Goal: Information Seeking & Learning: Find specific page/section

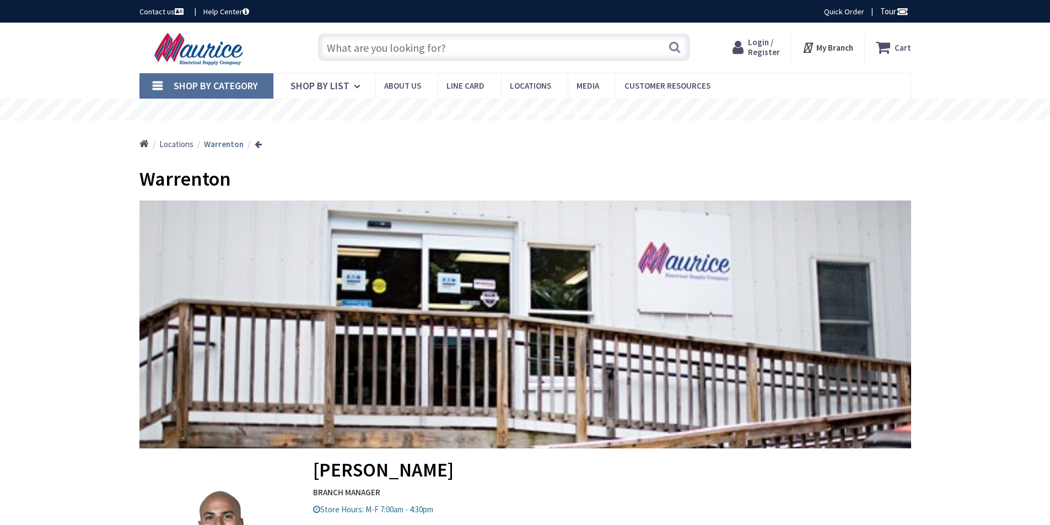
click at [757, 49] on span "Login / Register" at bounding box center [764, 47] width 32 height 20
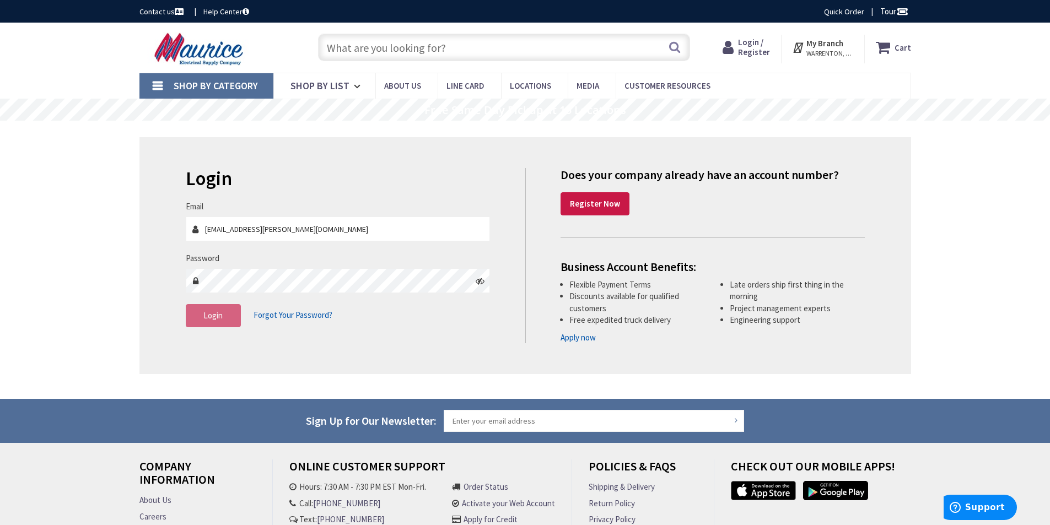
type input "jde.eckert@gmail.com"
click at [218, 311] on span "Login" at bounding box center [212, 315] width 19 height 10
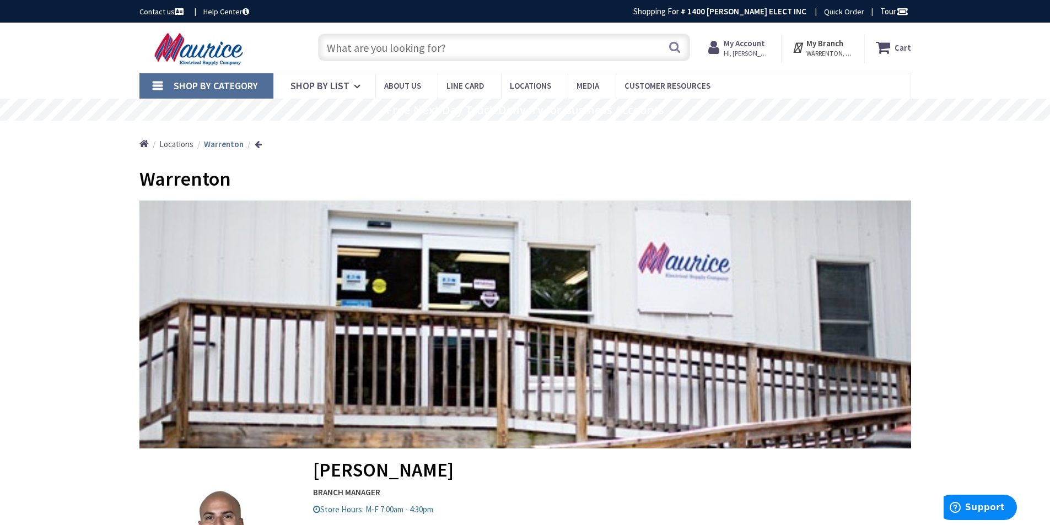
click at [405, 54] on input "text" at bounding box center [504, 48] width 372 height 28
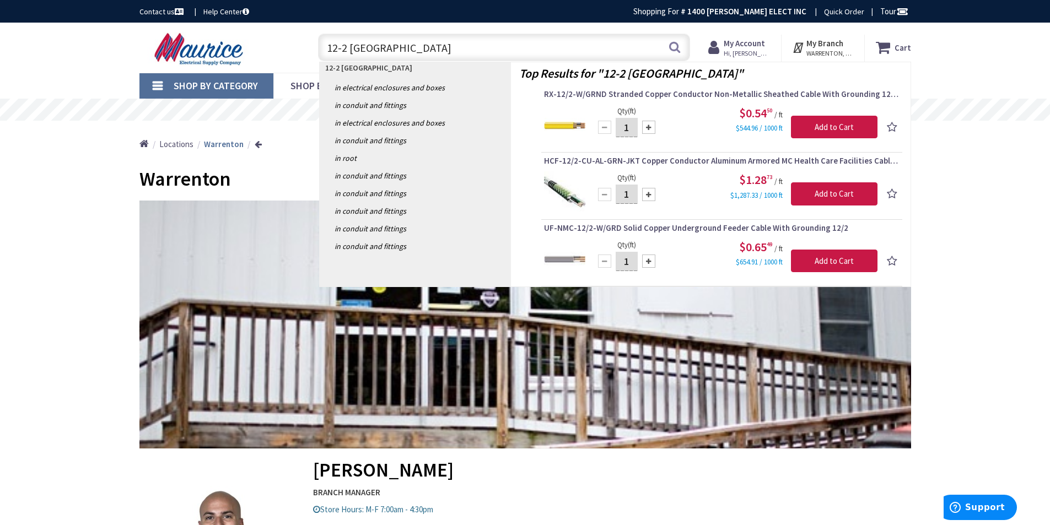
type input "12-2 romex"
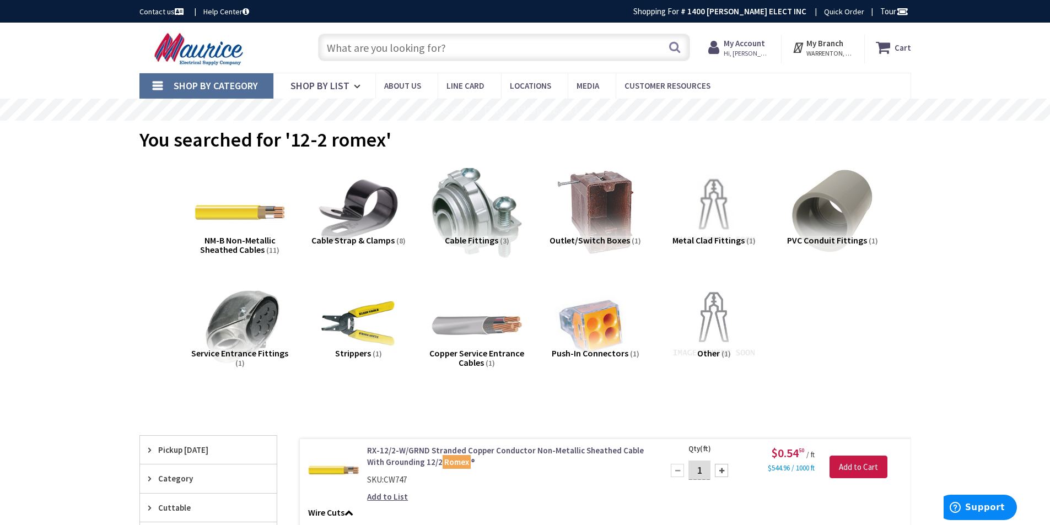
click at [387, 41] on input "text" at bounding box center [504, 48] width 372 height 28
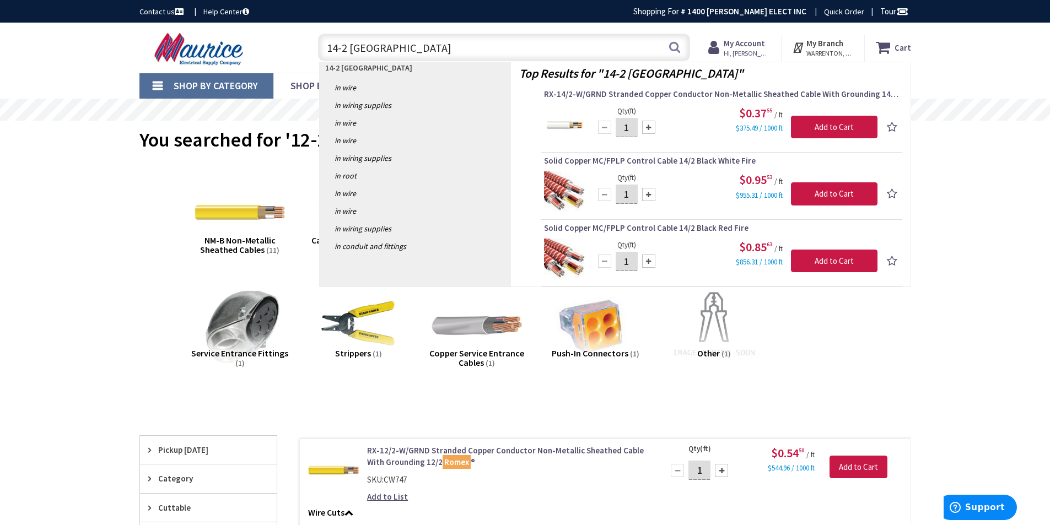
type input "14-2 romex"
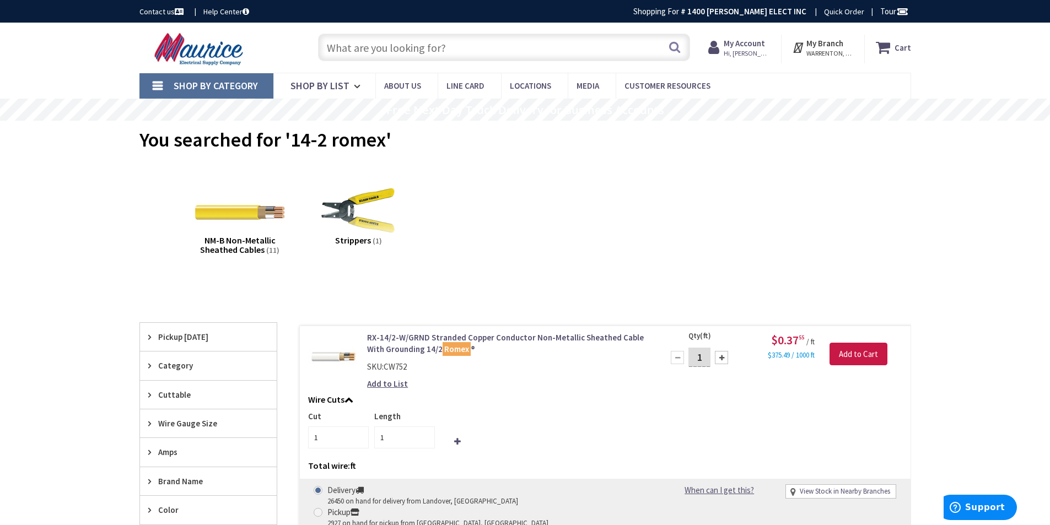
click at [393, 49] on input "text" at bounding box center [504, 48] width 372 height 28
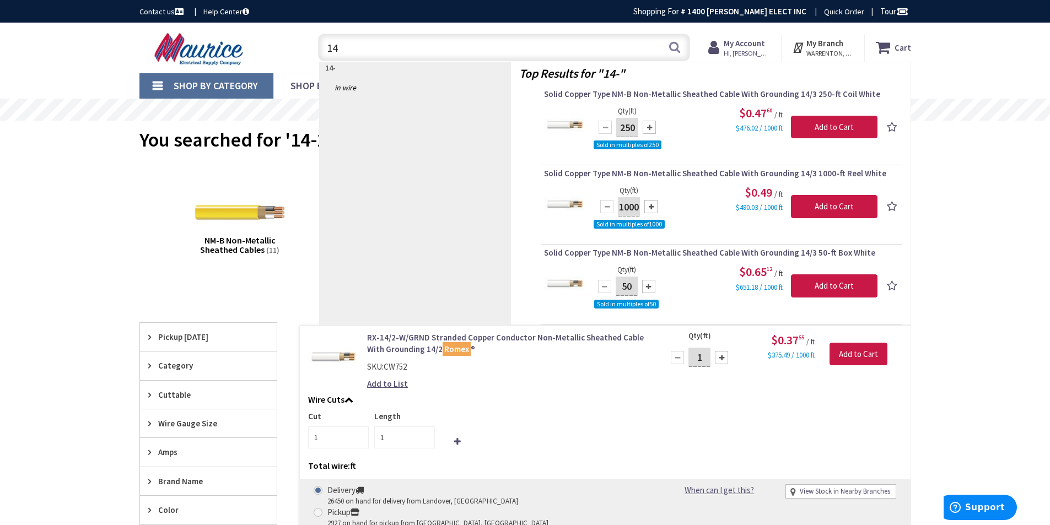
type input "1"
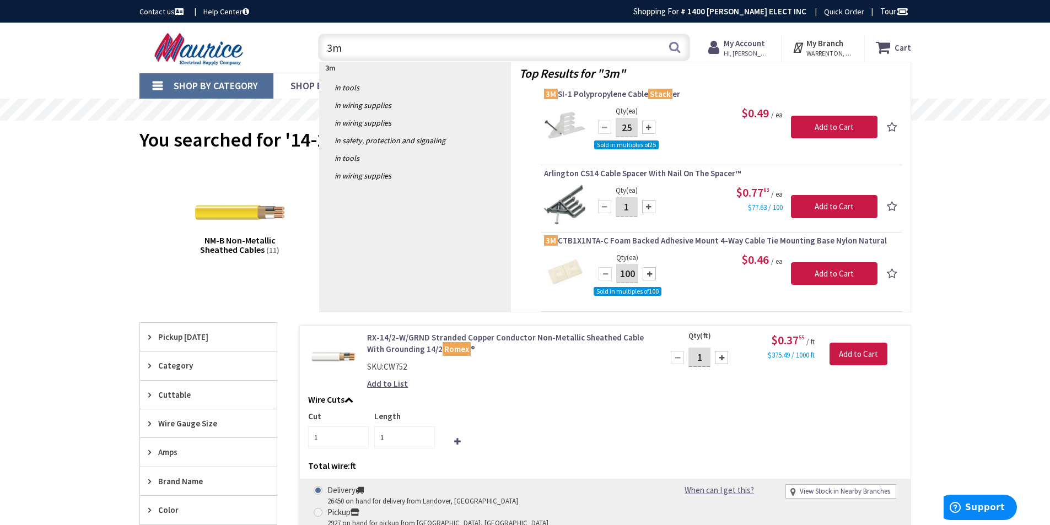
type input "3"
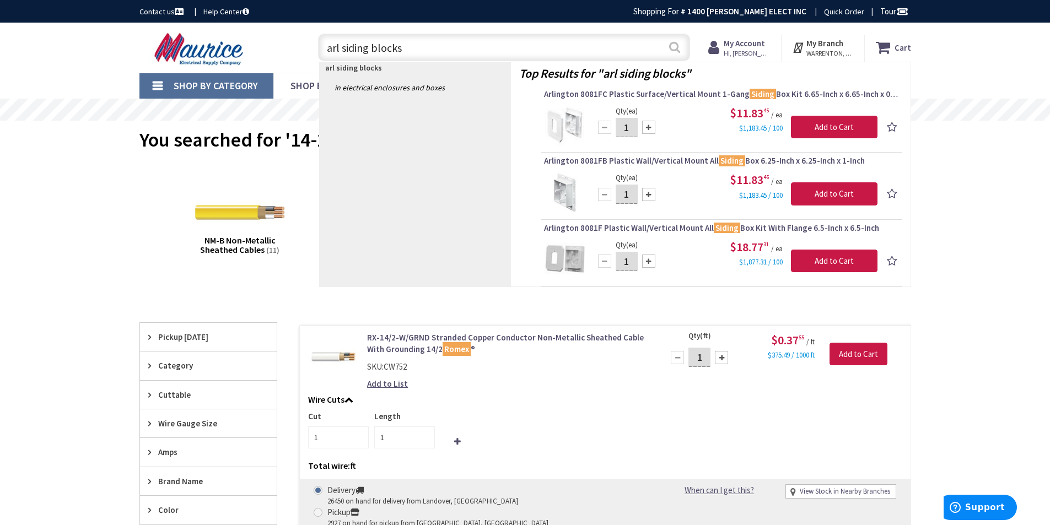
type input "arl siding blocks"
click at [678, 50] on button "Search" at bounding box center [675, 47] width 14 height 25
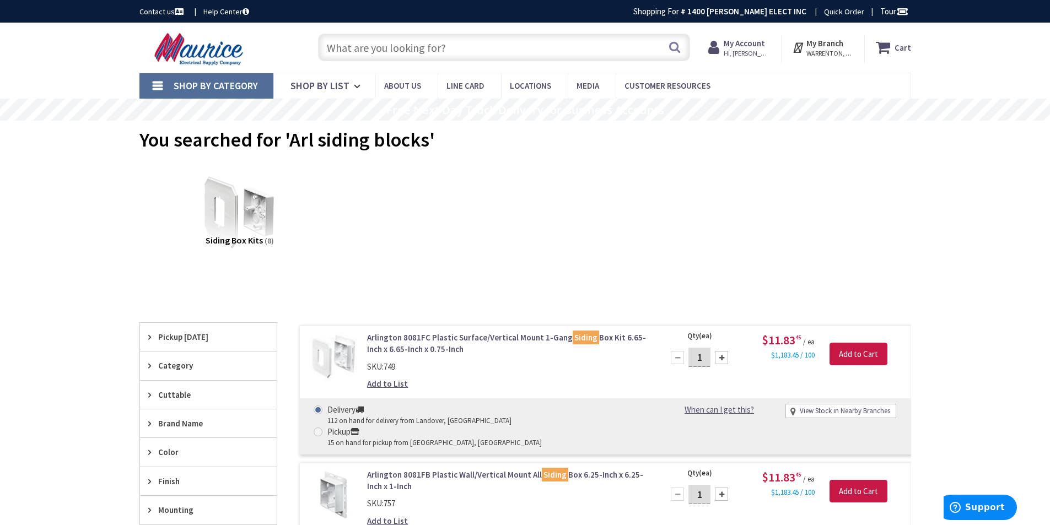
click at [431, 48] on input "text" at bounding box center [504, 48] width 372 height 28
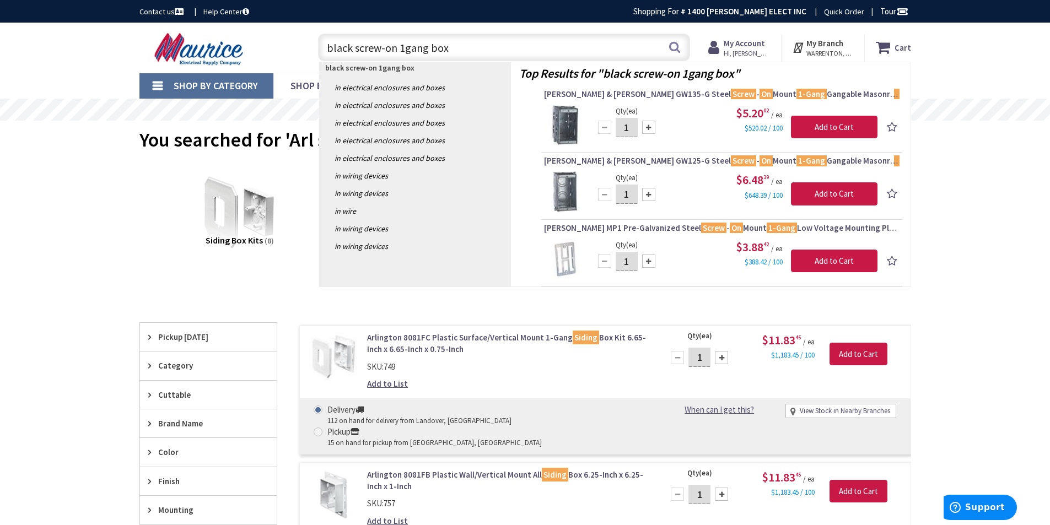
click at [395, 47] on input "black screw-on 1gang box" at bounding box center [504, 48] width 372 height 28
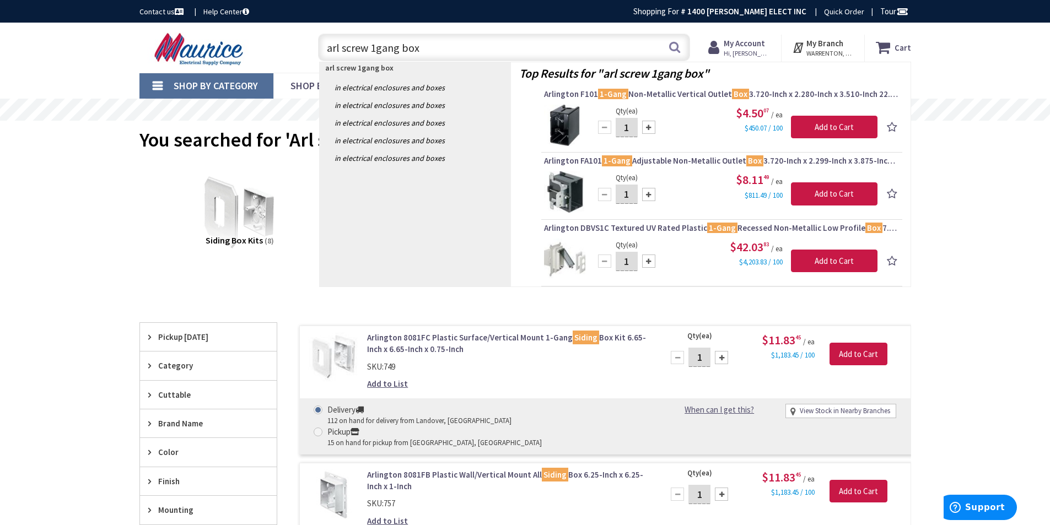
click at [444, 52] on input "arl screw 1gang box" at bounding box center [504, 48] width 372 height 28
type input "a"
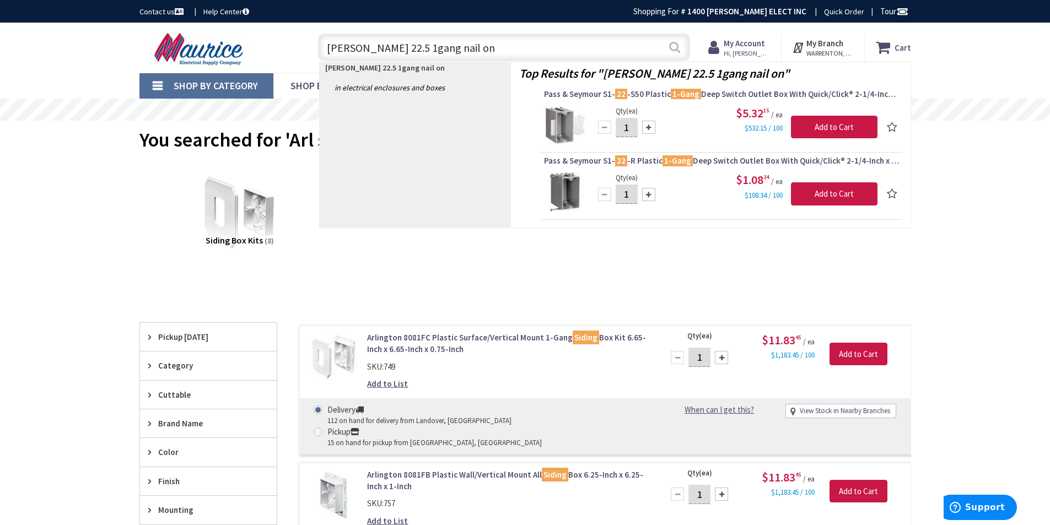
type input "carlon 22.5 1gang nail on"
click at [675, 47] on button "Search" at bounding box center [675, 47] width 14 height 25
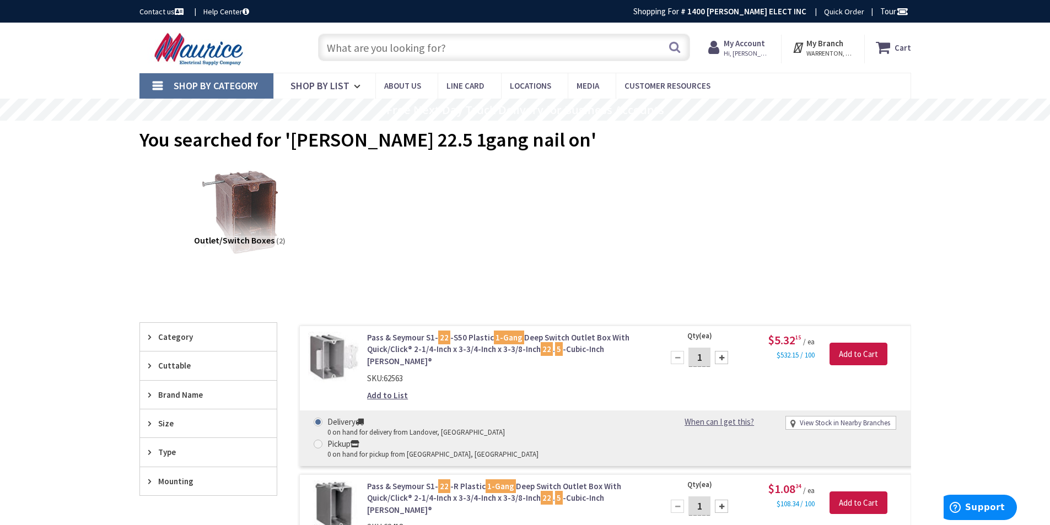
click at [432, 50] on input "text" at bounding box center [504, 48] width 372 height 28
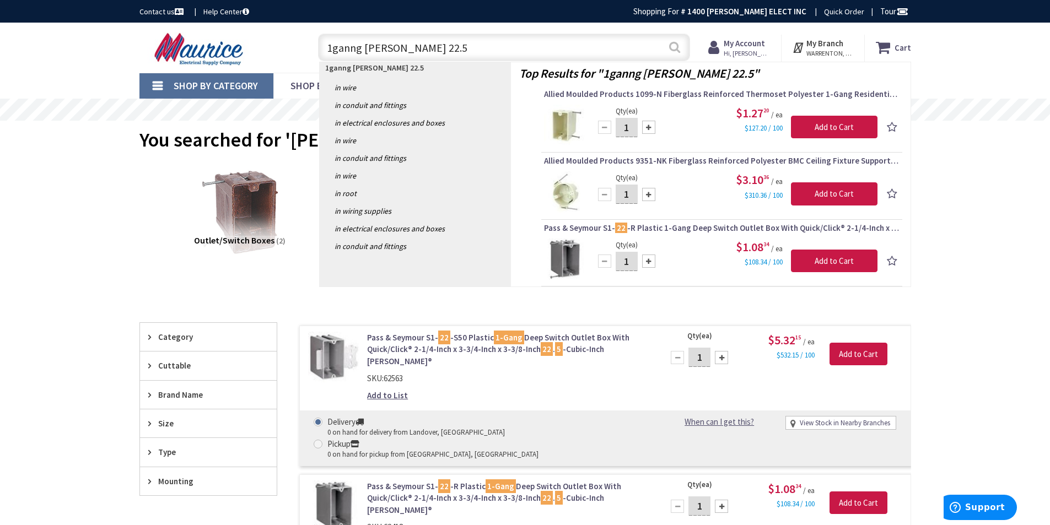
type input "1ganng nailon 22.5"
click at [671, 42] on button "Search" at bounding box center [675, 47] width 14 height 25
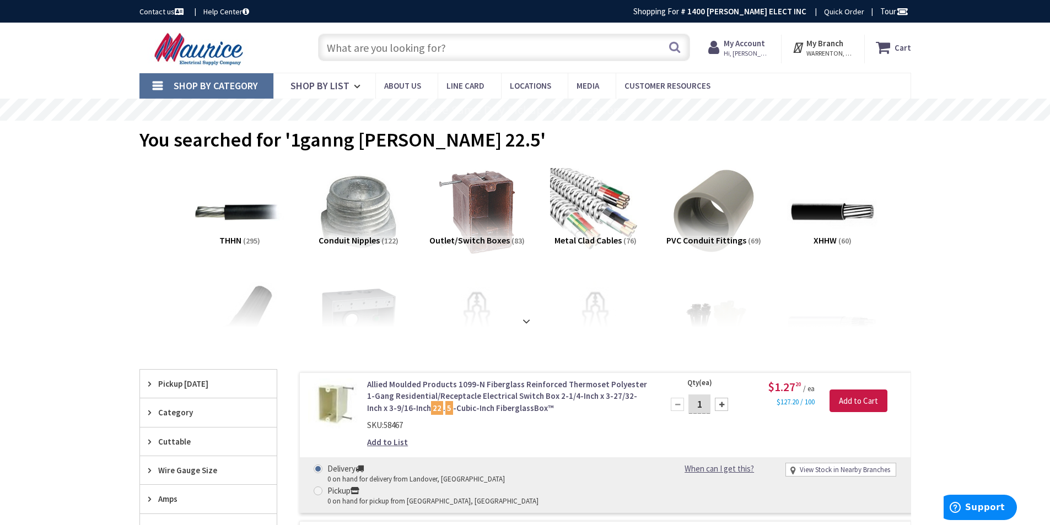
click at [389, 51] on input "text" at bounding box center [504, 48] width 372 height 28
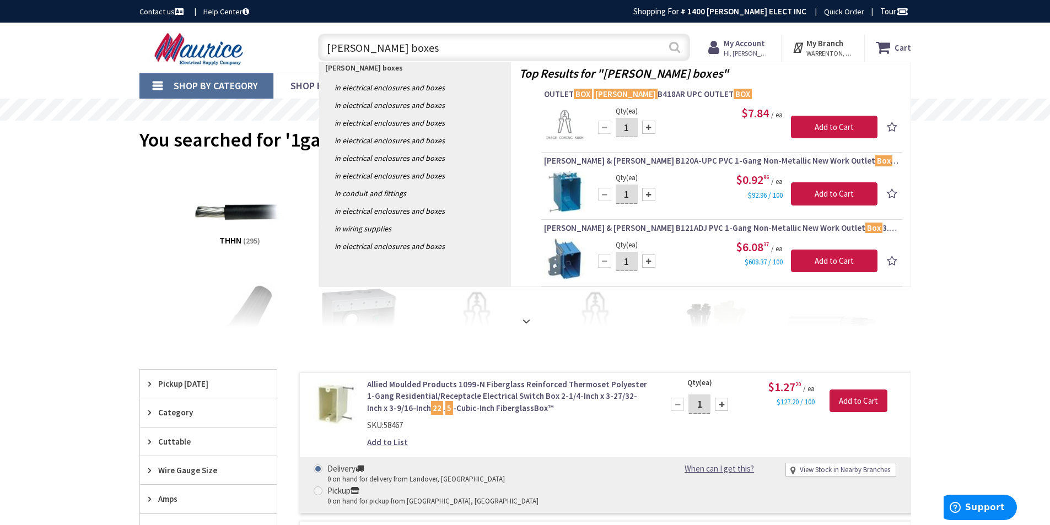
type input "carlon boxes"
click at [678, 49] on button "Search" at bounding box center [675, 47] width 14 height 25
